Goal: Check status: Check status

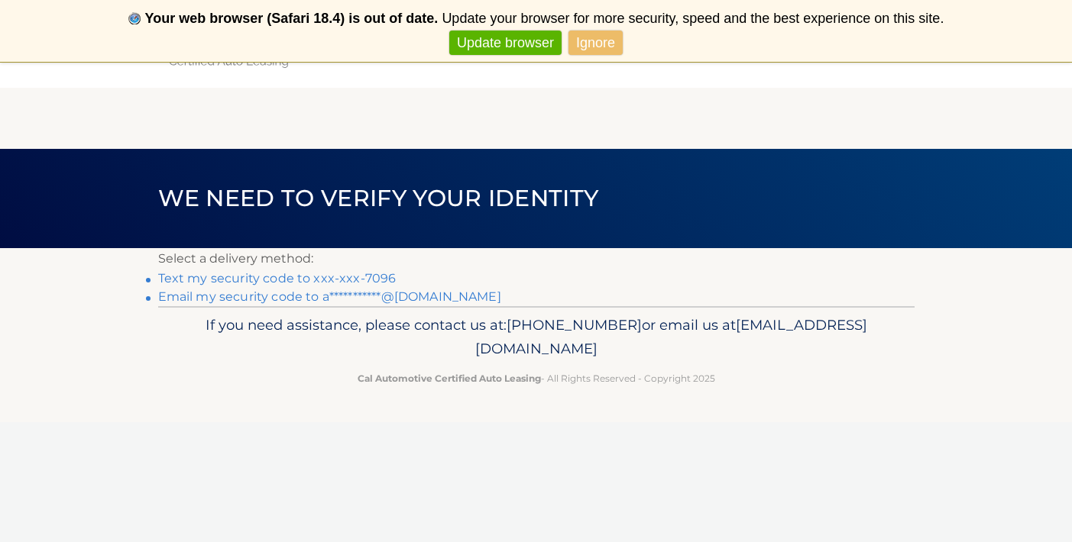
click at [349, 296] on link "**********" at bounding box center [329, 297] width 343 height 15
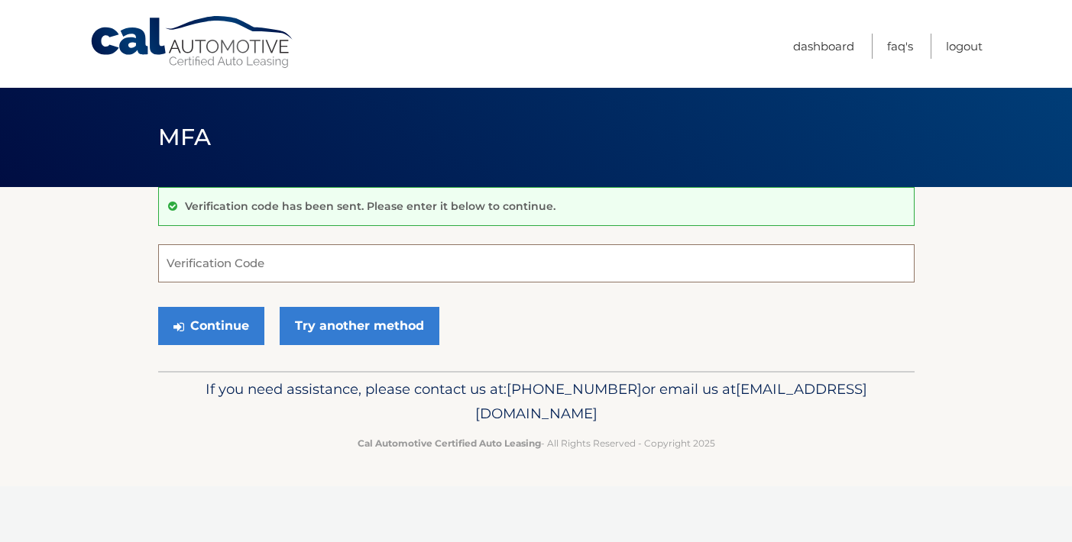
paste input "908125"
type input "908125"
click at [190, 332] on button "Continue" at bounding box center [211, 326] width 106 height 38
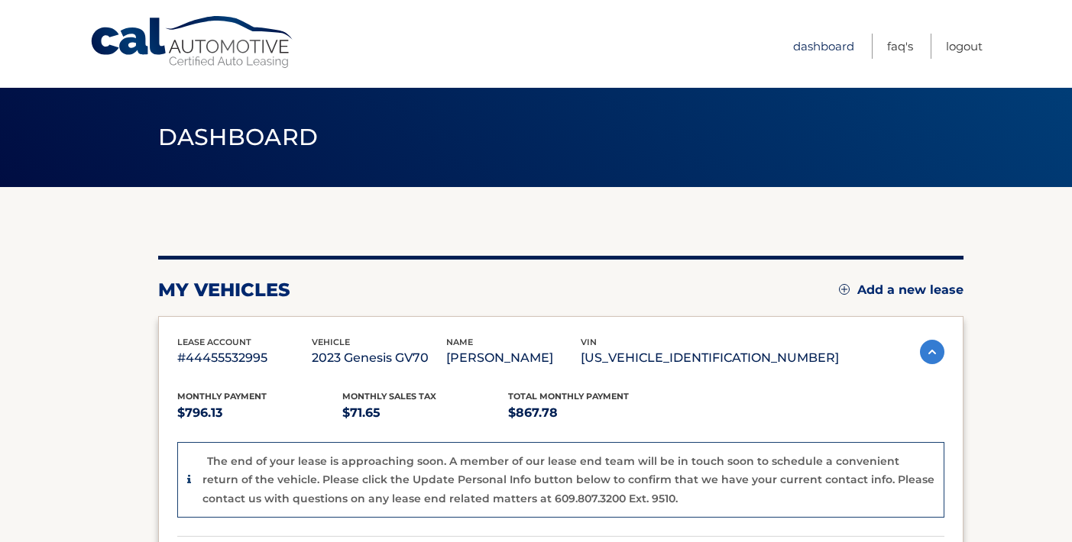
click at [827, 45] on link "Dashboard" at bounding box center [823, 46] width 61 height 25
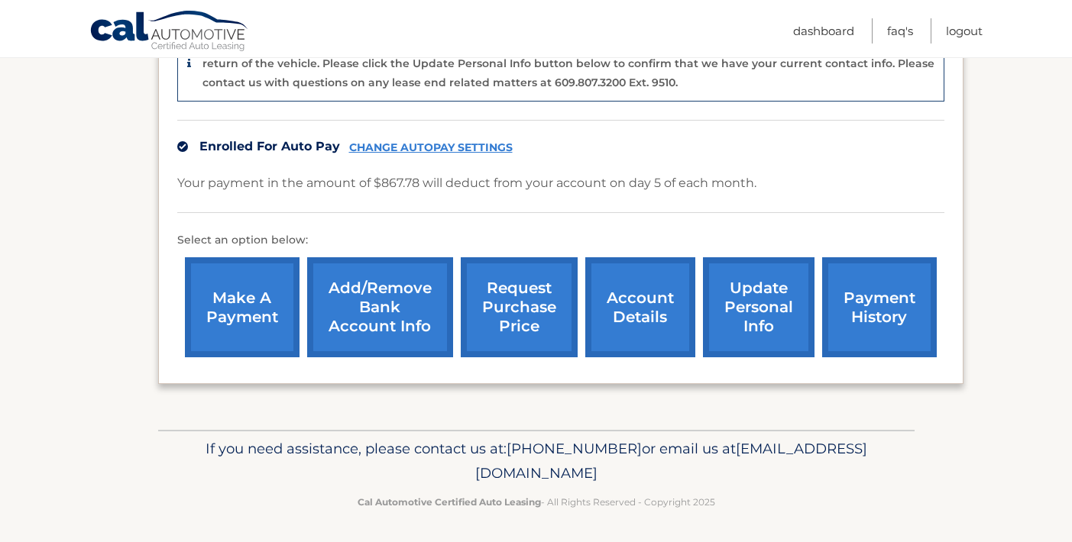
scroll to position [416, 0]
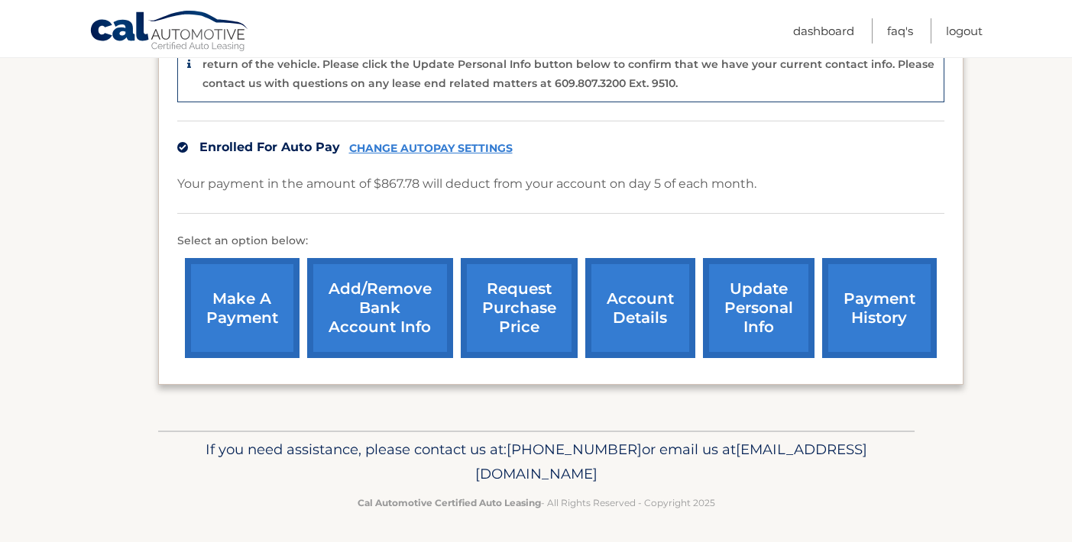
click at [658, 270] on link "account details" at bounding box center [640, 308] width 110 height 100
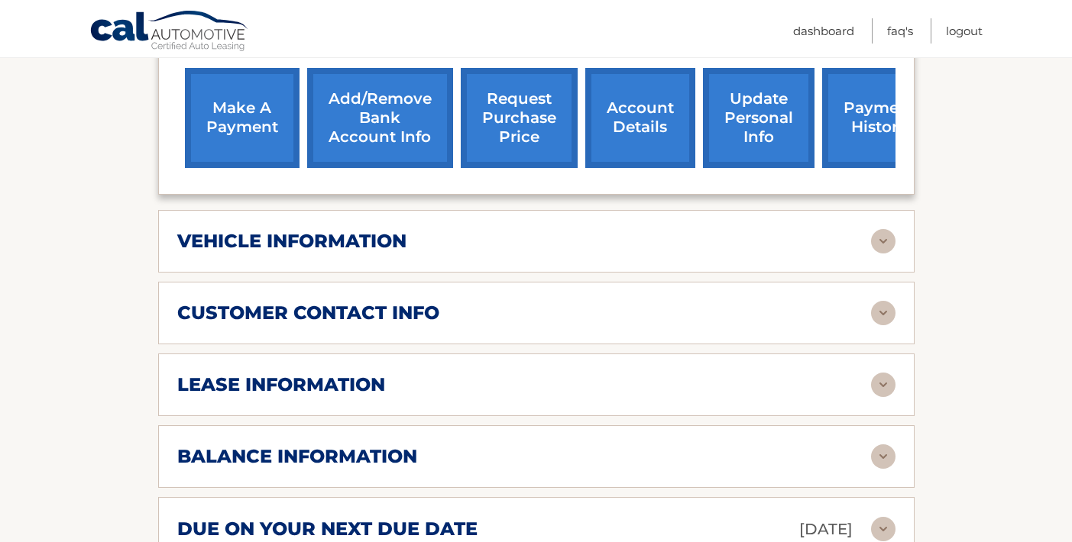
scroll to position [568, 0]
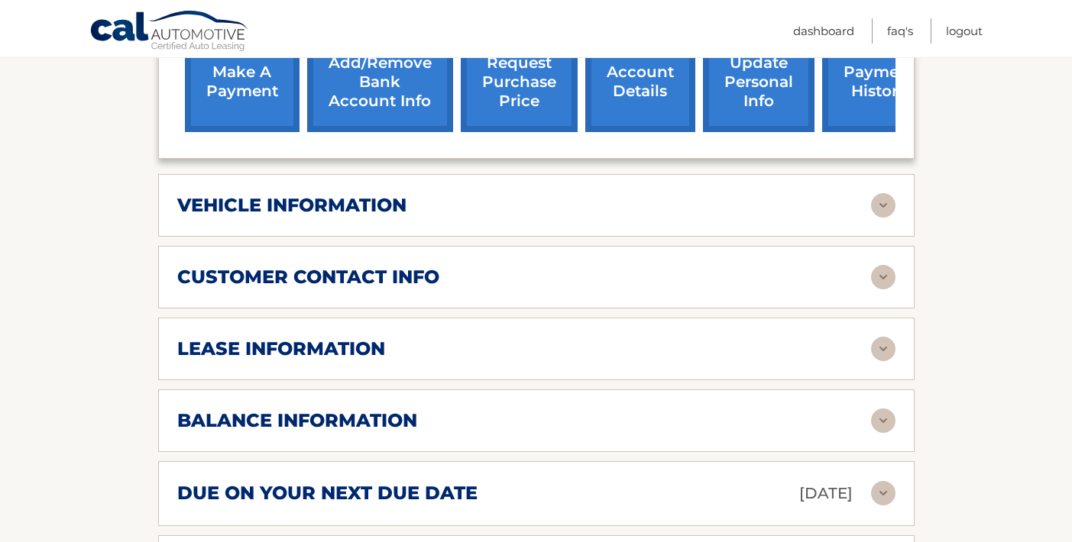
click at [658, 210] on div "vehicle information" at bounding box center [524, 205] width 694 height 23
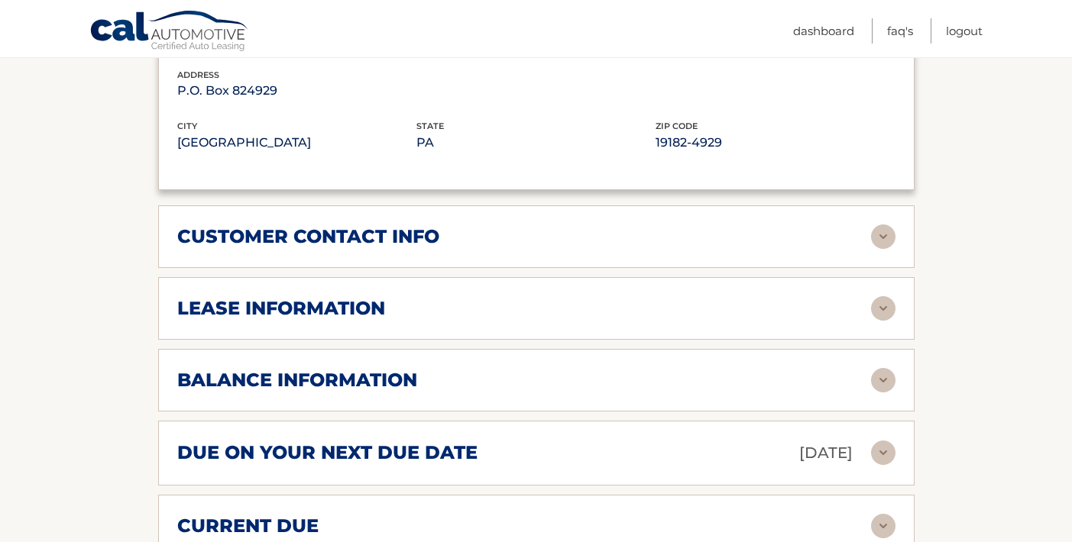
scroll to position [1051, 0]
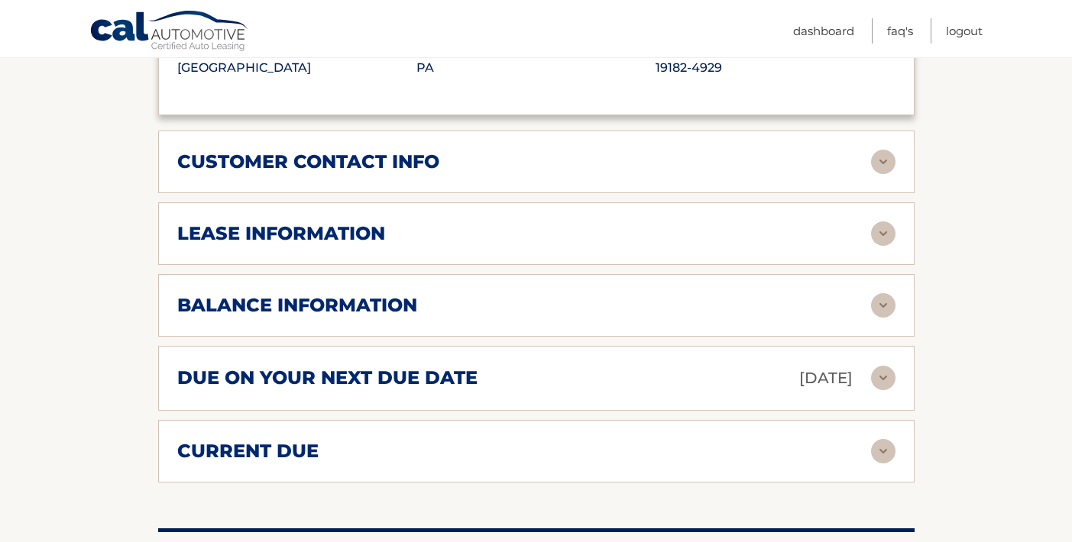
click at [658, 210] on div "lease information Contract Start Date [DATE] Term 39 Maturity Date [DATE] Start…" at bounding box center [536, 233] width 756 height 63
click at [711, 238] on div "lease information" at bounding box center [524, 233] width 694 height 23
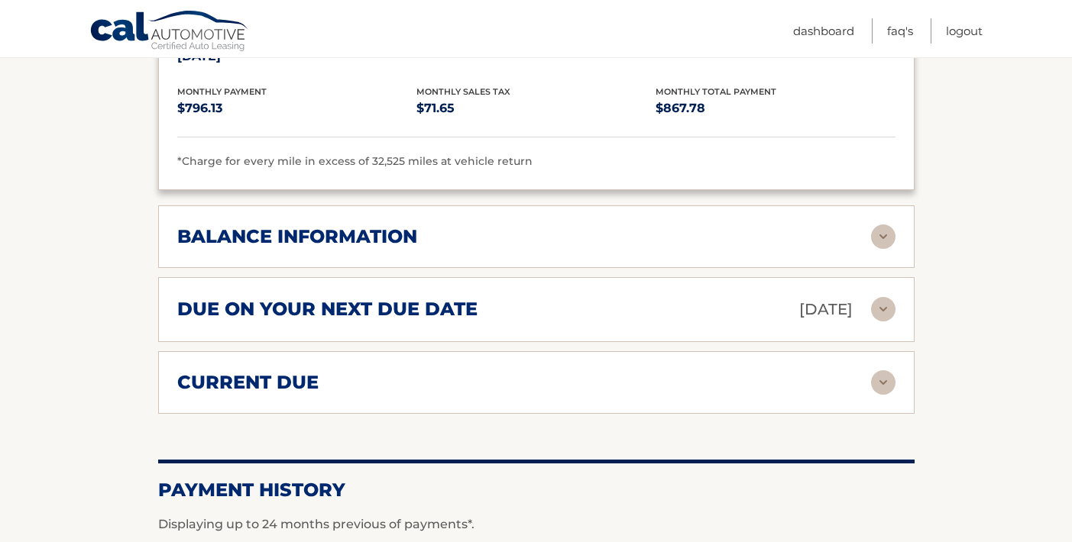
scroll to position [1408, 0]
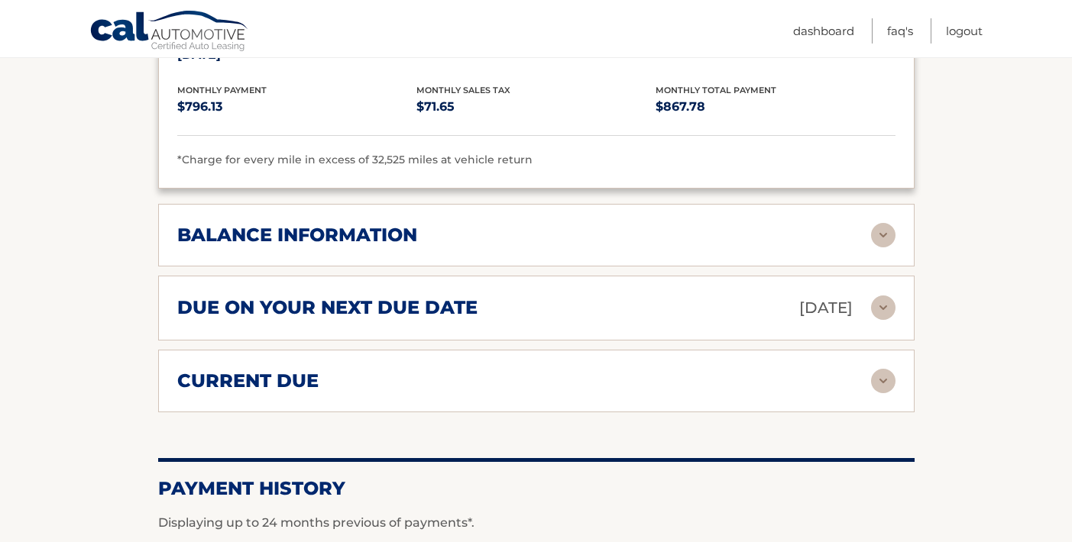
click at [711, 238] on div "balance information" at bounding box center [524, 235] width 694 height 23
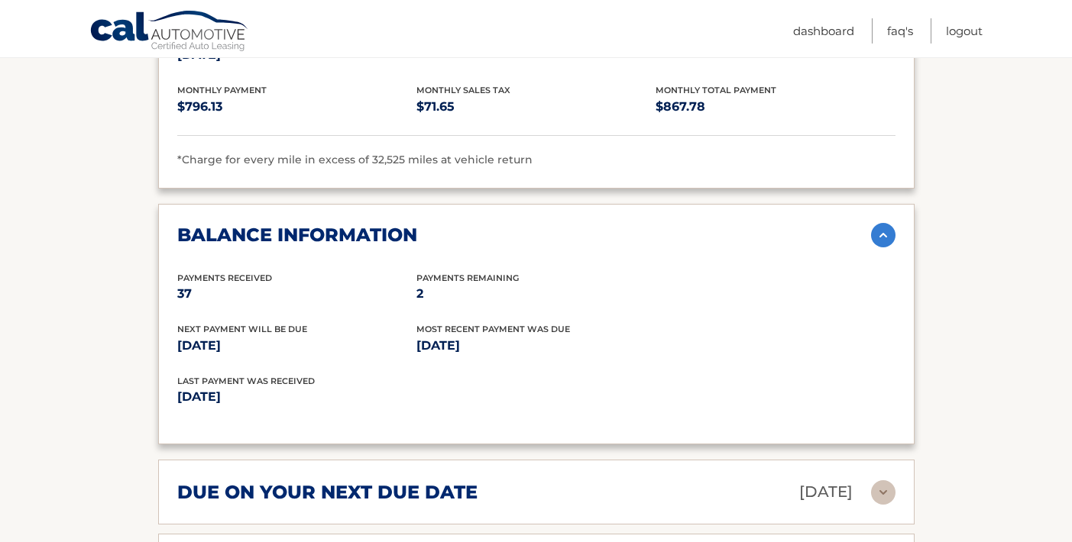
click at [711, 238] on div "balance information" at bounding box center [524, 235] width 694 height 23
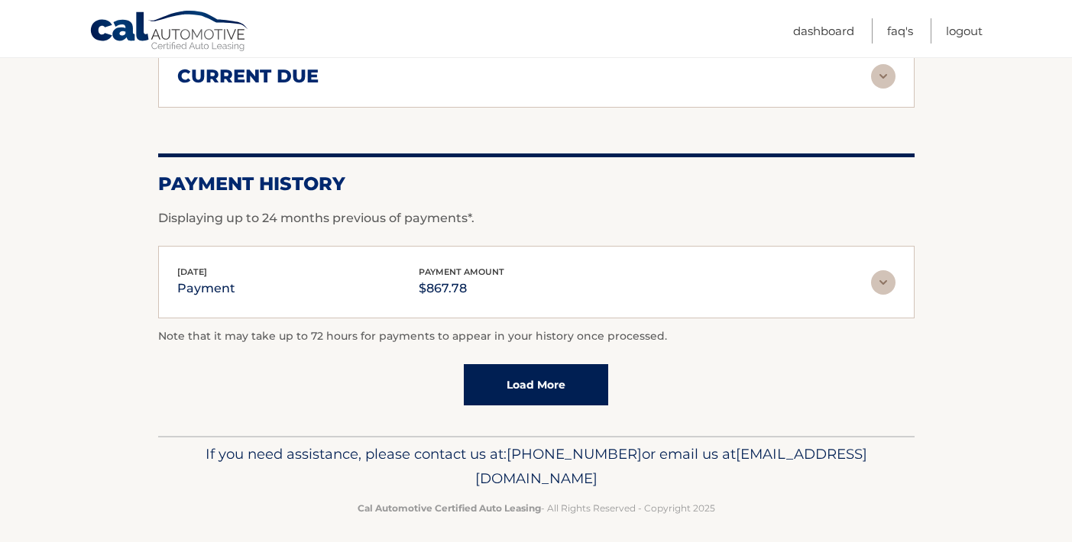
scroll to position [1712, 0]
